Goal: Task Accomplishment & Management: Use online tool/utility

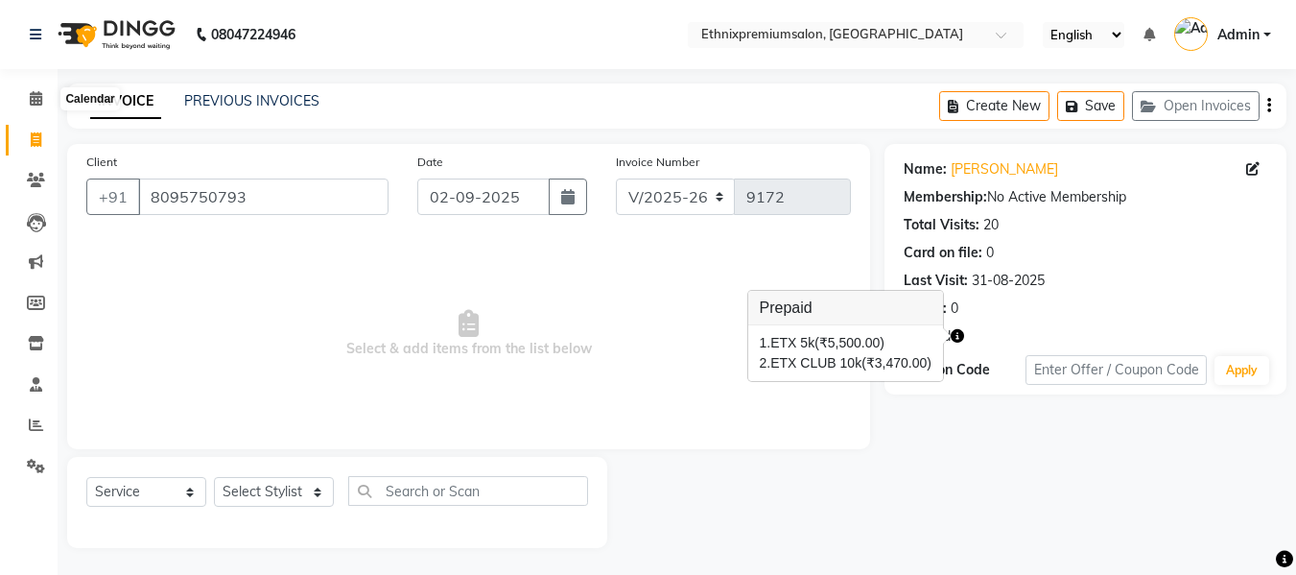
click at [35, 99] on icon at bounding box center [36, 98] width 12 height 14
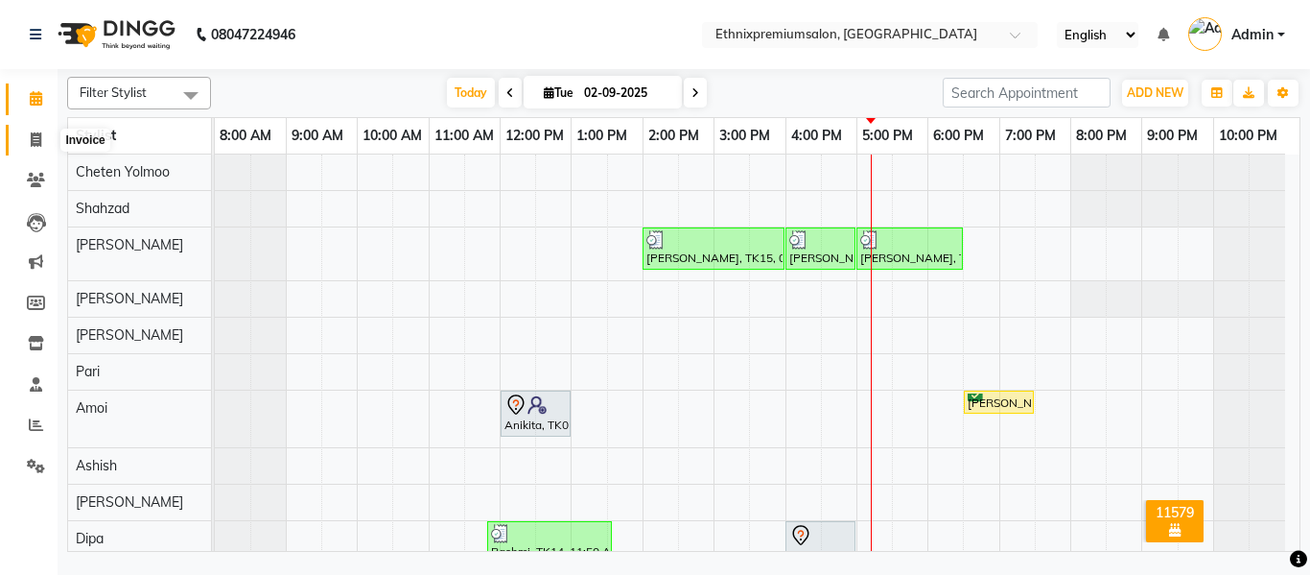
click at [27, 137] on span at bounding box center [36, 140] width 34 height 22
select select "service"
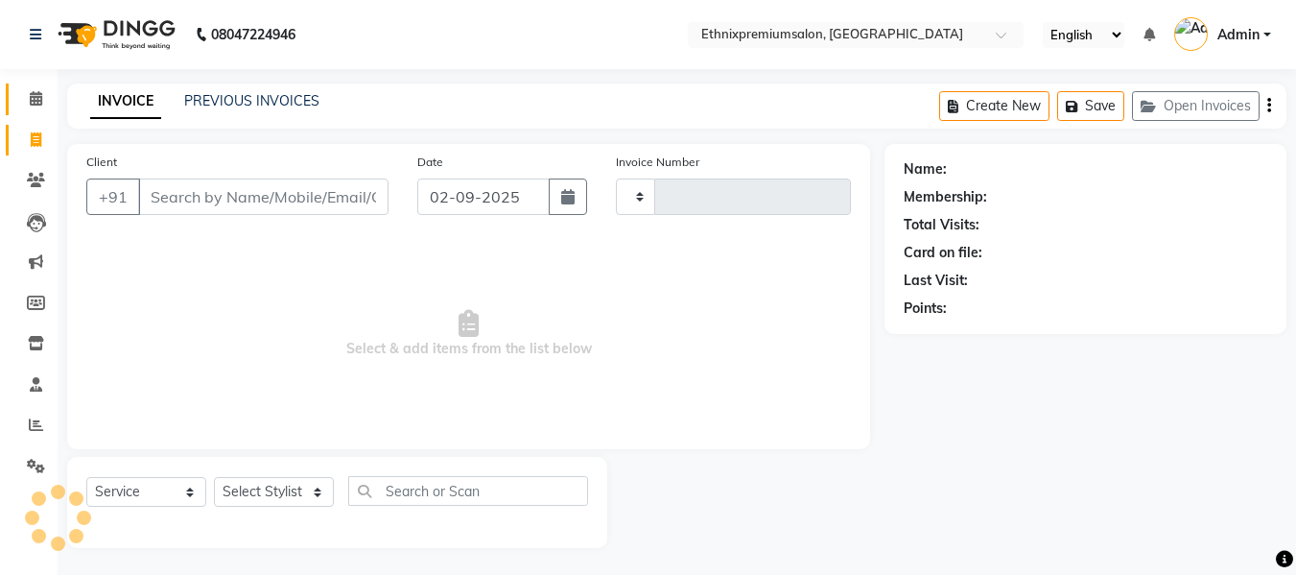
type input "9174"
select select "3625"
click at [275, 109] on div "PREVIOUS INVOICES" at bounding box center [251, 101] width 135 height 20
click at [300, 86] on div "INVOICE PREVIOUS INVOICES Create New Save Open Invoices" at bounding box center [676, 105] width 1219 height 45
click at [274, 100] on link "PREVIOUS INVOICES" at bounding box center [251, 100] width 135 height 17
